Goal: Task Accomplishment & Management: Use online tool/utility

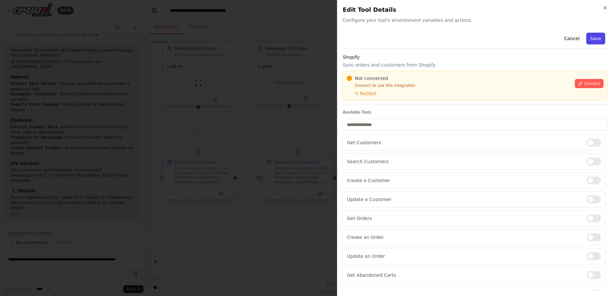
click at [590, 36] on button "Save" at bounding box center [595, 39] width 19 height 12
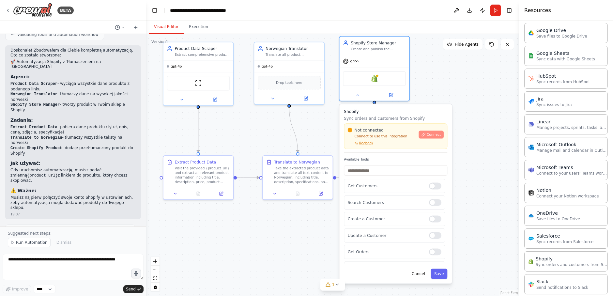
click at [435, 134] on span "Connect" at bounding box center [434, 134] width 14 height 5
click at [398, 138] on p "Connect to use this integration" at bounding box center [382, 136] width 68 height 5
click at [391, 138] on p "Connect to use this integration" at bounding box center [382, 136] width 68 height 5
click at [434, 213] on div "Update a Product" at bounding box center [394, 209] width 101 height 14
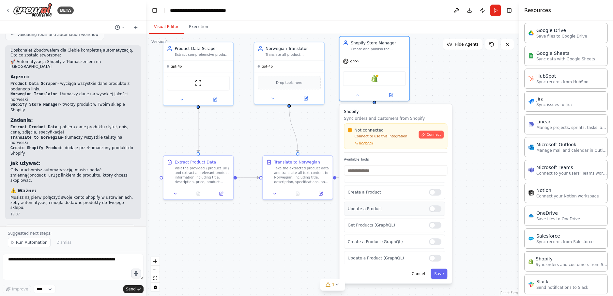
click at [429, 210] on div at bounding box center [435, 208] width 12 height 7
click at [430, 225] on div at bounding box center [435, 225] width 12 height 7
click at [430, 242] on div at bounding box center [435, 241] width 12 height 7
click at [429, 256] on div at bounding box center [435, 256] width 12 height 7
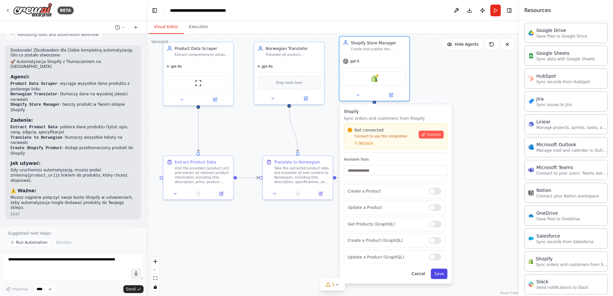
click at [442, 275] on button "Save" at bounding box center [438, 273] width 17 height 10
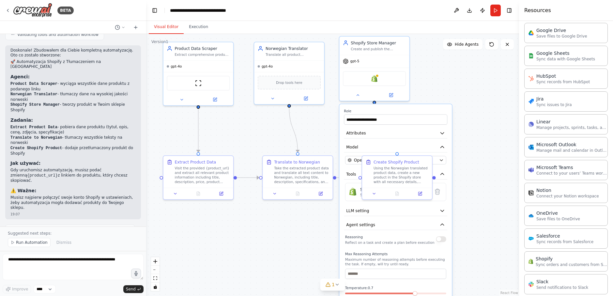
click at [480, 204] on div ".deletable-edge-delete-btn { width: 20px; height: 20px; border: 0px solid #ffff…" at bounding box center [332, 165] width 373 height 262
click at [469, 147] on div ".deletable-edge-delete-btn { width: 20px; height: 20px; border: 0px solid #ffff…" at bounding box center [332, 165] width 373 height 262
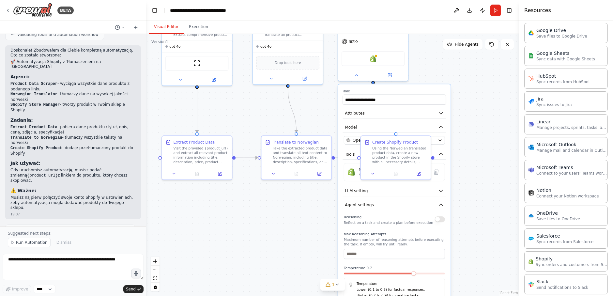
drag, startPoint x: 483, startPoint y: 164, endPoint x: 481, endPoint y: 144, distance: 19.9
click at [481, 144] on div ".deletable-edge-delete-btn { width: 20px; height: 20px; border: 0px solid #ffff…" at bounding box center [332, 165] width 373 height 262
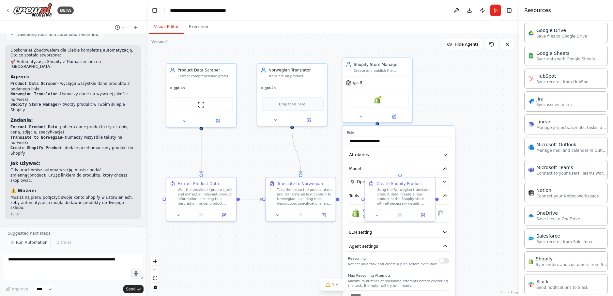
drag, startPoint x: 462, startPoint y: 118, endPoint x: 466, endPoint y: 161, distance: 42.6
click at [466, 161] on div ".deletable-edge-delete-btn { width: 20px; height: 20px; border: 0px solid #ffff…" at bounding box center [332, 165] width 373 height 262
click at [379, 101] on img at bounding box center [377, 100] width 7 height 7
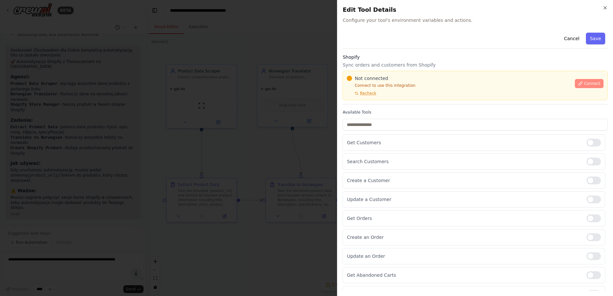
click at [578, 80] on button "Connect" at bounding box center [589, 83] width 29 height 9
click at [393, 94] on div "Not connected Connect to use this integration Recheck" at bounding box center [459, 85] width 224 height 21
click at [386, 92] on div "Not connected Connect to use this integration Recheck" at bounding box center [459, 85] width 224 height 21
click at [390, 92] on div "Not connected Connect to use this integration Recheck" at bounding box center [459, 85] width 224 height 21
click at [375, 96] on div "Not connected Connect to use this integration Recheck Connect" at bounding box center [474, 85] width 265 height 29
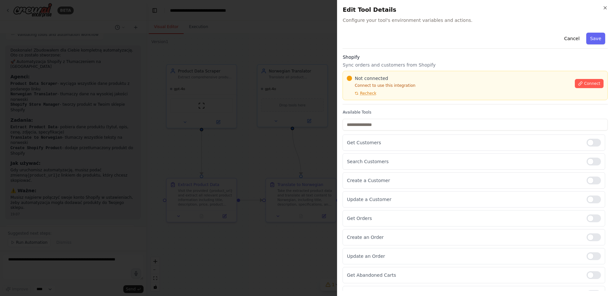
click at [386, 92] on div "Not connected Connect to use this integration Recheck" at bounding box center [459, 85] width 224 height 21
click at [386, 95] on div "Not connected Connect to use this integration Recheck" at bounding box center [459, 85] width 224 height 21
click at [385, 96] on div "Not connected Connect to use this integration Recheck Connect" at bounding box center [474, 85] width 265 height 29
click at [385, 97] on div "Not connected Connect to use this integration Recheck Connect" at bounding box center [474, 85] width 265 height 29
drag, startPoint x: 422, startPoint y: 81, endPoint x: 408, endPoint y: 91, distance: 17.2
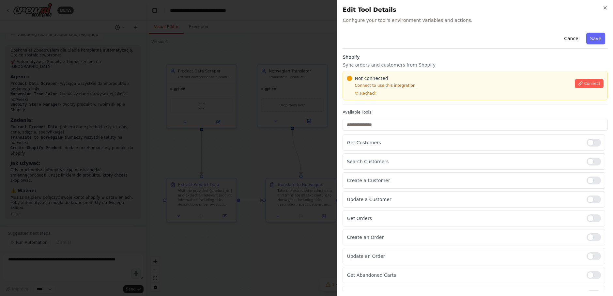
click at [422, 82] on div "Not connected Connect to use this integration Recheck" at bounding box center [459, 85] width 224 height 21
click at [375, 108] on div "Cancel Save Shopify Sync orders and customers from Shopify Not connected Connec…" at bounding box center [474, 213] width 265 height 367
click at [382, 92] on div "Not connected Connect to use this integration Recheck" at bounding box center [459, 85] width 224 height 21
click at [382, 93] on div "Not connected Connect to use this integration Recheck" at bounding box center [459, 85] width 224 height 21
click at [359, 143] on p "Get Customers" at bounding box center [464, 142] width 234 height 7
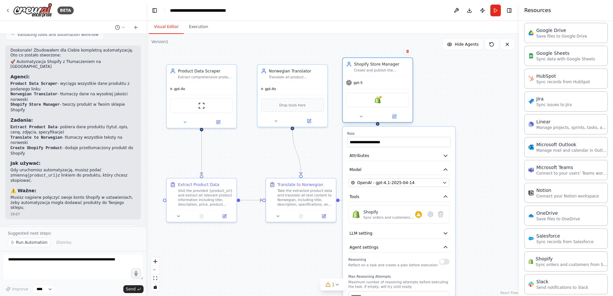
click at [388, 105] on div "Shopify" at bounding box center [377, 100] width 63 height 15
click at [397, 217] on div "Sync orders and customers from Shopify" at bounding box center [389, 217] width 52 height 5
click at [428, 213] on icon at bounding box center [430, 214] width 5 height 5
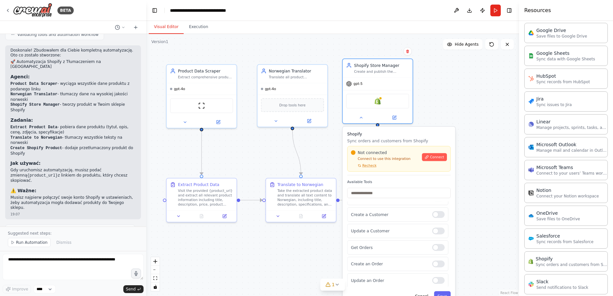
scroll to position [0, 0]
click at [432, 160] on button "Connect" at bounding box center [434, 157] width 25 height 8
